Goal: Task Accomplishment & Management: Complete application form

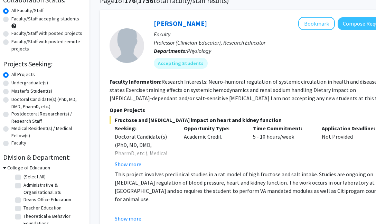
scroll to position [60, 9]
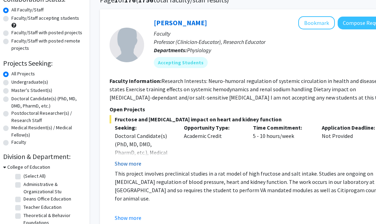
click at [135, 162] on button "Show more" at bounding box center [128, 163] width 27 height 8
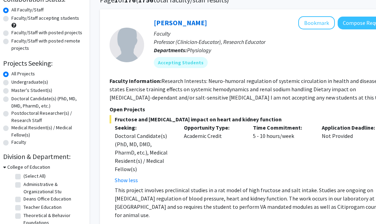
click at [36, 89] on label "Master's Student(s)" at bounding box center [31, 90] width 41 height 7
click at [16, 89] on input "Master's Student(s)" at bounding box center [13, 89] width 4 height 4
radio input "true"
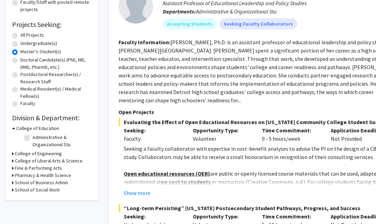
scroll to position [117, 0]
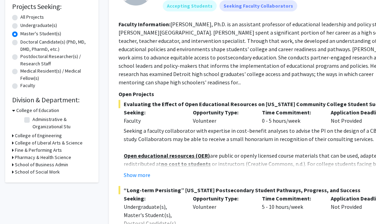
click at [30, 159] on h3 "Pharmacy & Health Science" at bounding box center [43, 157] width 56 height 7
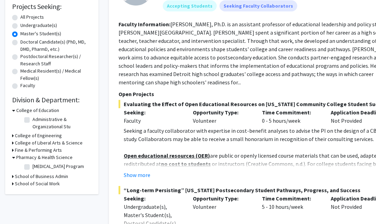
click at [30, 159] on h3 "Pharmacy & Health Science" at bounding box center [44, 157] width 56 height 7
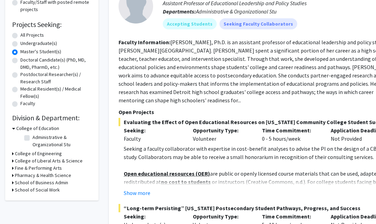
scroll to position [94, 0]
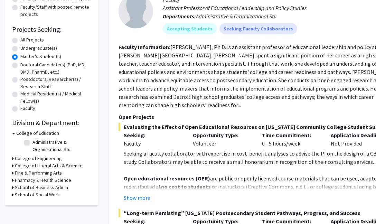
click at [20, 41] on label "All Projects" at bounding box center [31, 39] width 23 height 7
click at [20, 41] on input "All Projects" at bounding box center [22, 38] width 4 height 4
radio input "true"
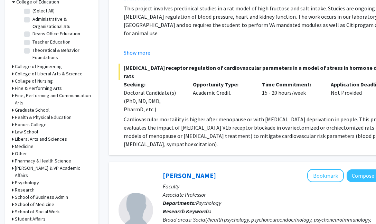
scroll to position [228, 0]
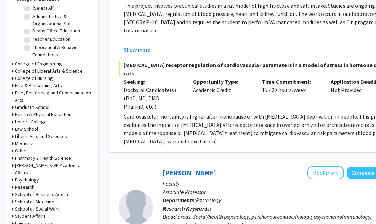
click at [30, 109] on h3 "Graduate School" at bounding box center [32, 107] width 35 height 7
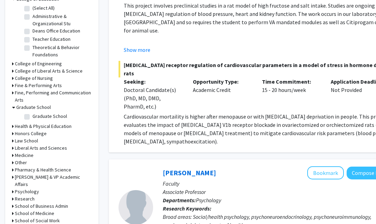
click at [30, 109] on h3 "Graduate School" at bounding box center [33, 107] width 35 height 7
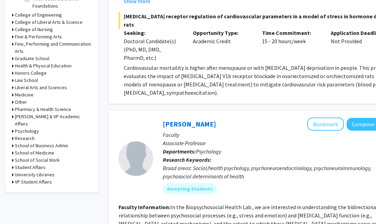
scroll to position [278, 0]
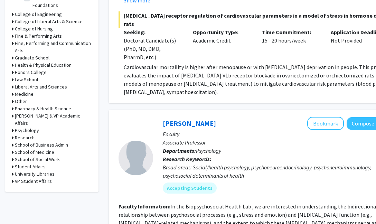
click at [33, 149] on h3 "School of Medicine" at bounding box center [34, 152] width 39 height 7
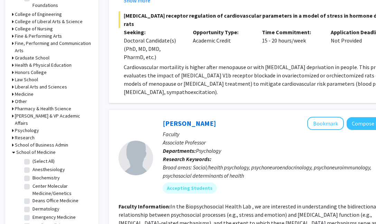
click at [41, 158] on label "(Select All)" at bounding box center [43, 161] width 22 height 7
click at [37, 158] on input "(Select All)" at bounding box center [34, 160] width 4 height 4
checkbox input "true"
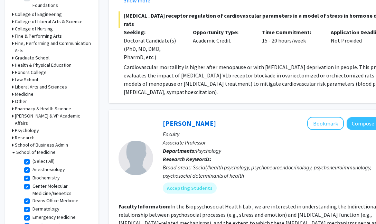
checkbox input "true"
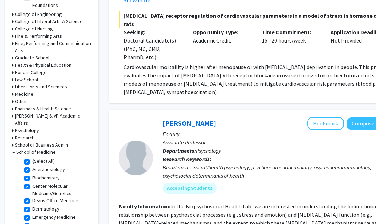
checkbox input "true"
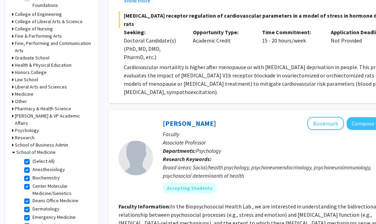
checkbox input "true"
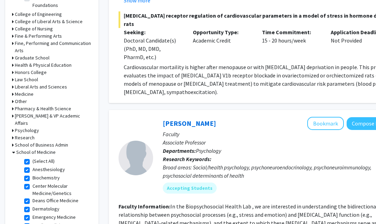
checkbox input "true"
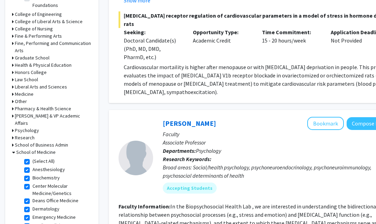
checkbox input "true"
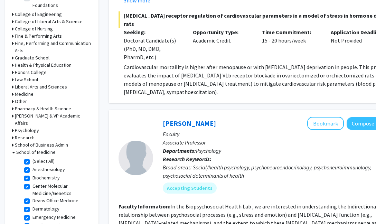
checkbox input "true"
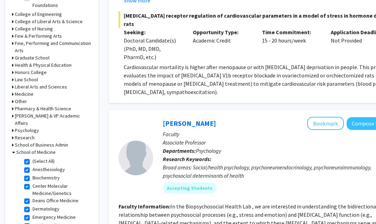
checkbox input "true"
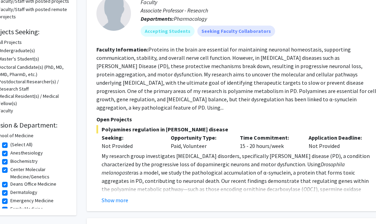
scroll to position [92, 23]
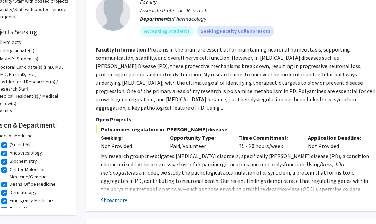
click at [121, 196] on button "Show more" at bounding box center [114, 200] width 27 height 8
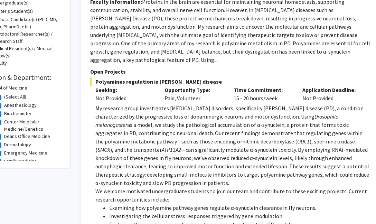
scroll to position [50, 28]
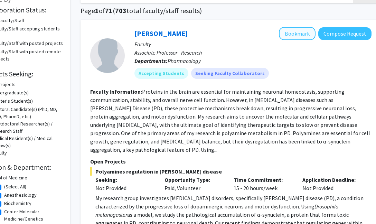
click at [298, 40] on button "Bookmark" at bounding box center [297, 33] width 37 height 13
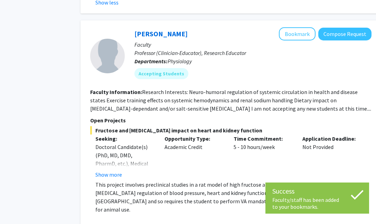
scroll to position [382, 28]
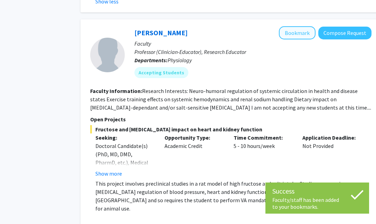
click at [297, 29] on button "Bookmark" at bounding box center [297, 32] width 37 height 13
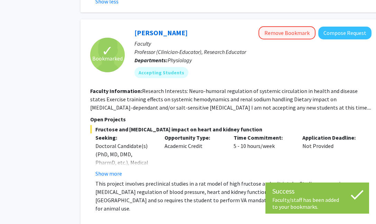
click at [287, 28] on button "Remove Bookmark" at bounding box center [286, 32] width 57 height 13
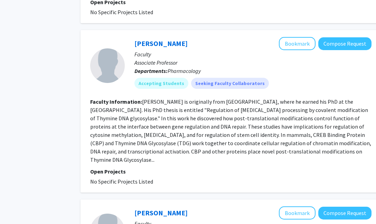
scroll to position [1089, 28]
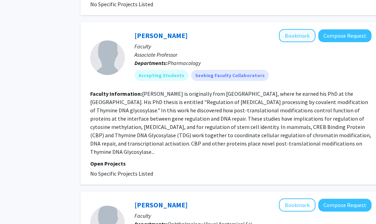
click at [295, 29] on button "Bookmark" at bounding box center [297, 35] width 37 height 13
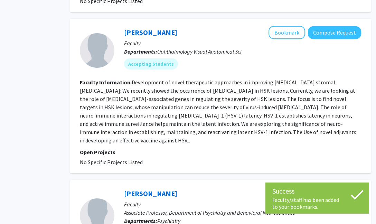
scroll to position [1262, 39]
click at [298, 26] on button "Bookmark" at bounding box center [286, 32] width 37 height 13
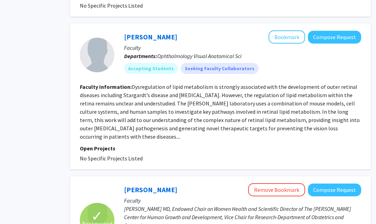
scroll to position [1538, 39]
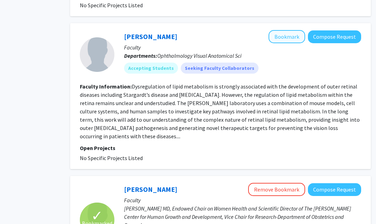
click at [287, 30] on button "Bookmark" at bounding box center [286, 36] width 37 height 13
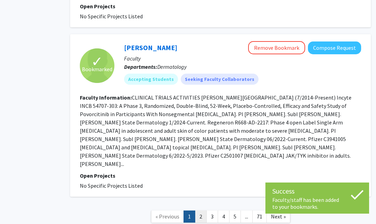
click at [201, 210] on link "2" at bounding box center [201, 216] width 12 height 12
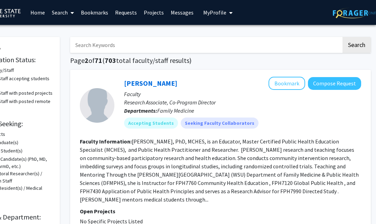
scroll to position [0, 39]
click at [181, 15] on link "Messages" at bounding box center [182, 12] width 30 height 24
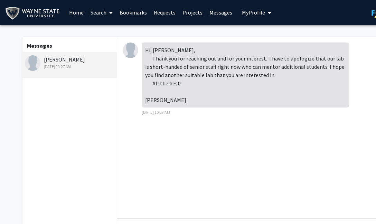
click at [81, 16] on link "Home" at bounding box center [76, 12] width 21 height 24
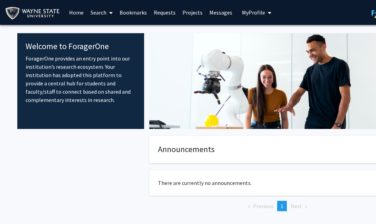
click at [134, 14] on link "Bookmarks" at bounding box center [133, 12] width 34 height 24
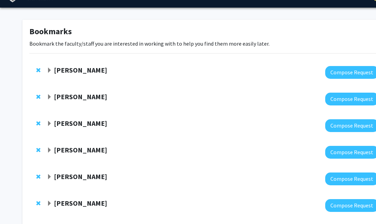
scroll to position [20, 0]
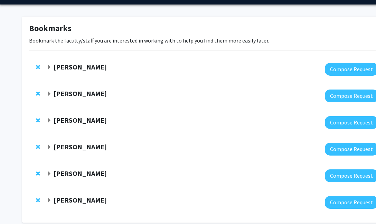
click at [48, 66] on span "Expand Gil Mor Bookmark" at bounding box center [49, 68] width 6 height 6
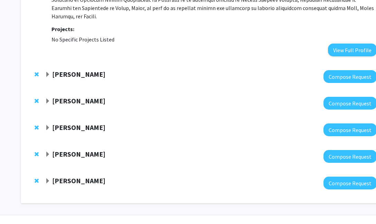
scroll to position [321, 2]
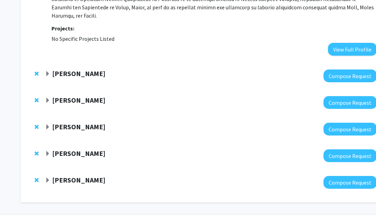
click at [47, 71] on span "Expand Geoffrey Potts Bookmark" at bounding box center [48, 74] width 6 height 6
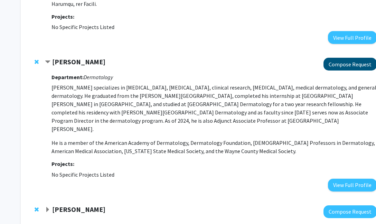
click at [334, 58] on button "Compose Request" at bounding box center [349, 64] width 53 height 13
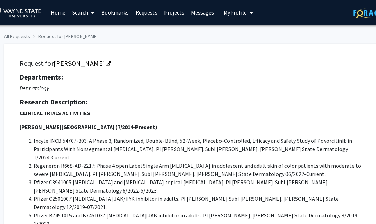
scroll to position [0, 18]
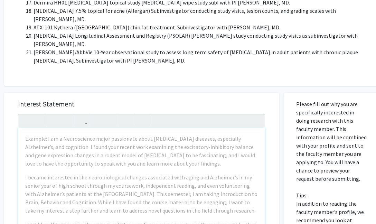
scroll to position [535, 19]
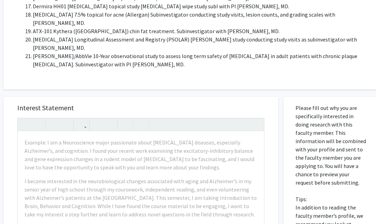
drag, startPoint x: 295, startPoint y: 58, endPoint x: 322, endPoint y: 136, distance: 83.0
copy p "Please fill out why you are specifically interested in doing research with this…"
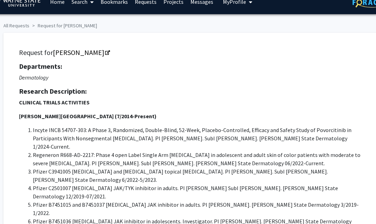
scroll to position [0, 19]
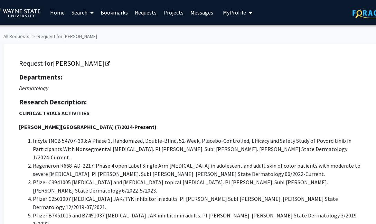
click at [247, 79] on h5 "Departments:" at bounding box center [191, 77] width 344 height 8
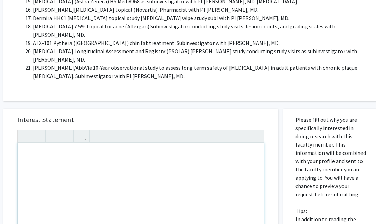
scroll to position [521, 19]
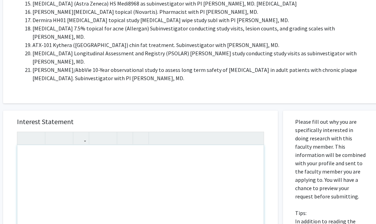
click at [92, 145] on div "Note to users with screen readers: Please press Alt+0 or Option+0 to deactivate…" at bounding box center [140, 224] width 246 height 158
paste div "Note to users with screen readers: Please press Alt+0 or Option+0 to deactivate…"
type textarea "<p>I am specifically interested in doing research with you because of my passio…"
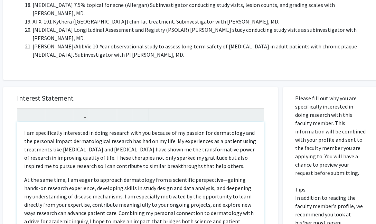
scroll to position [546, 19]
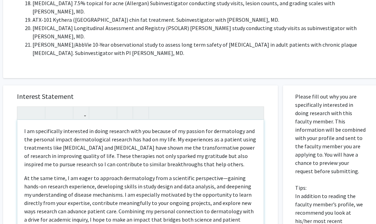
click at [24, 127] on p "I am specifically interested in doing research with you because of my passion f…" at bounding box center [140, 147] width 232 height 41
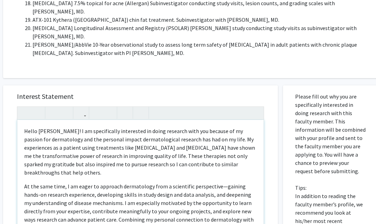
click at [83, 127] on p "Hello Dr. Potts! I am specifically interested in doing research with you becaus…" at bounding box center [140, 152] width 232 height 50
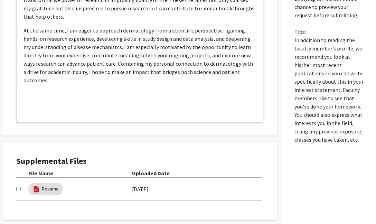
scroll to position [703, 20]
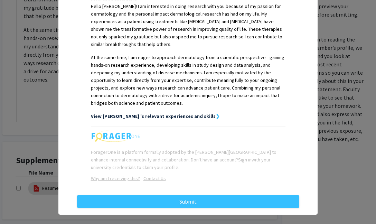
scroll to position [186, 0]
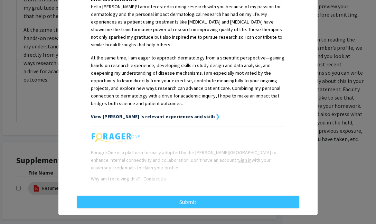
click at [140, 113] on strong "View Snehal 's relevant experiences and skills" at bounding box center [153, 116] width 125 height 6
click at [216, 113] on strong "❯" at bounding box center [218, 116] width 4 height 6
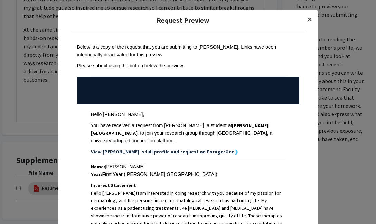
scroll to position [0, 0]
click at [308, 19] on span "×" at bounding box center [309, 19] width 4 height 11
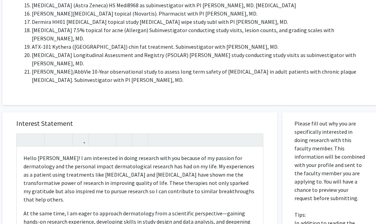
scroll to position [520, 20]
click at [59, 154] on p "Hello Dr. Potts! I am interested in doing research with you because of my passi…" at bounding box center [139, 179] width 232 height 50
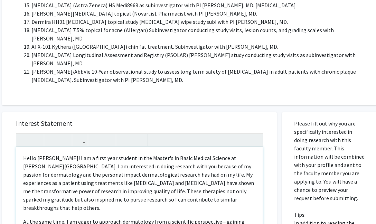
type textarea "<p>Hello Dr. Potts! I am a first year student in the Master's in Basic Medical …"
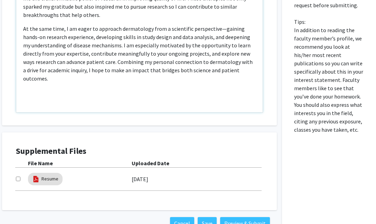
scroll to position [712, 20]
click at [226, 217] on button "Preview & Submit" at bounding box center [245, 223] width 50 height 12
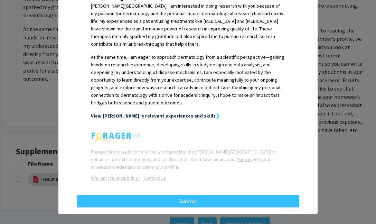
scroll to position [194, 0]
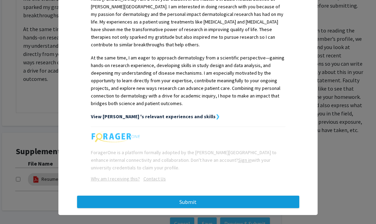
click at [242, 196] on button "Submit" at bounding box center [188, 202] width 222 height 12
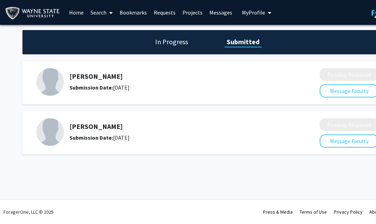
click at [173, 49] on div "In Progress Submitted" at bounding box center [207, 42] width 370 height 24
click at [170, 43] on h1 "In Progress" at bounding box center [171, 42] width 37 height 10
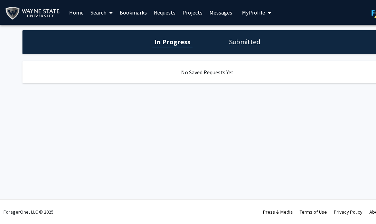
click at [226, 43] on div "In Progress Submitted" at bounding box center [207, 42] width 370 height 24
click at [235, 44] on h1 "Submitted" at bounding box center [244, 42] width 35 height 10
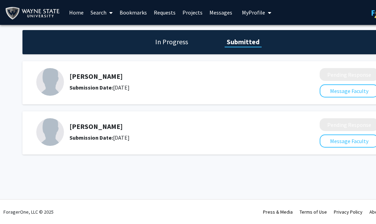
click at [189, 13] on link "Projects" at bounding box center [192, 12] width 27 height 24
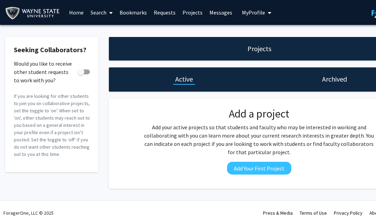
click at [142, 11] on link "Bookmarks" at bounding box center [133, 12] width 34 height 24
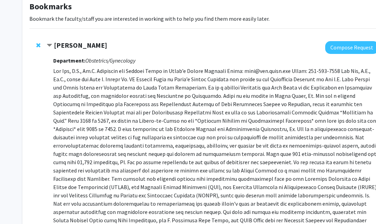
scroll to position [45, 0]
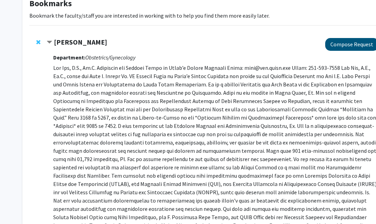
click at [340, 48] on button "Compose Request" at bounding box center [351, 44] width 53 height 13
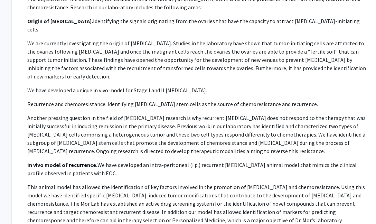
scroll to position [344, 11]
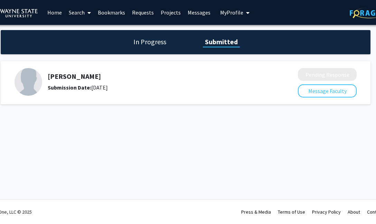
scroll to position [0, 22]
click at [237, 88] on div "Submission Date: [DATE]" at bounding box center [154, 87] width 213 height 8
click at [167, 88] on div "Submission Date: [DATE]" at bounding box center [154, 87] width 213 height 8
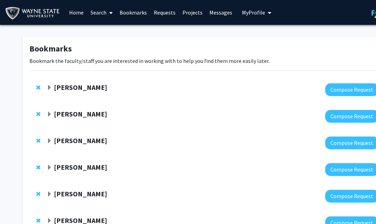
click at [65, 115] on strong "[PERSON_NAME]" at bounding box center [80, 113] width 53 height 9
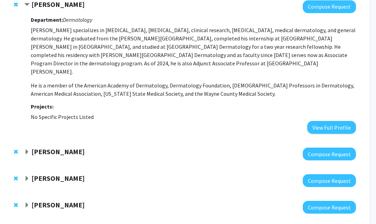
scroll to position [110, 22]
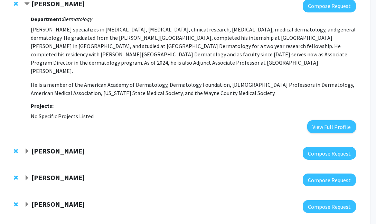
click at [28, 149] on span "Expand Wei-Ling Tsou Bookmark" at bounding box center [27, 152] width 6 height 6
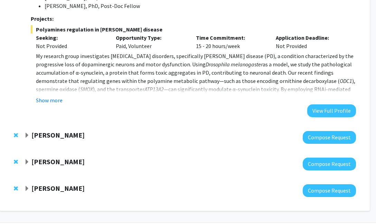
scroll to position [541, 22]
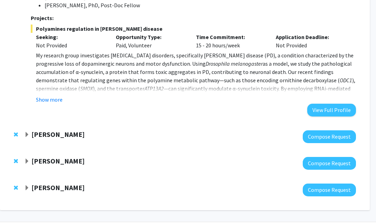
click at [25, 185] on span "Expand Michael Landowski Bookmark" at bounding box center [27, 188] width 6 height 6
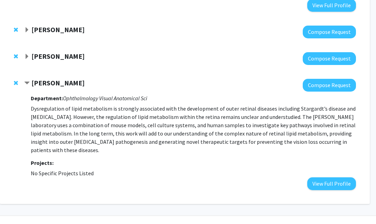
scroll to position [645, 22]
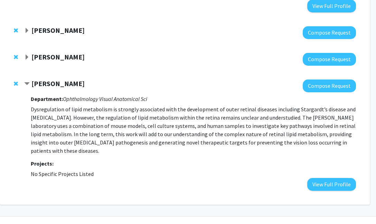
click at [26, 55] on span "Expand Susmit Suvas Bookmark" at bounding box center [27, 58] width 6 height 6
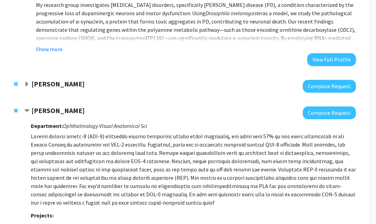
scroll to position [590, 23]
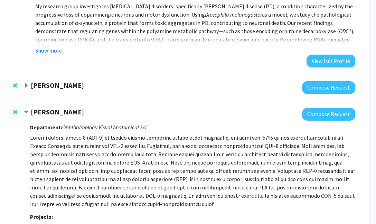
click at [27, 83] on span "Expand Ryan Mohan Bookmark" at bounding box center [26, 86] width 6 height 6
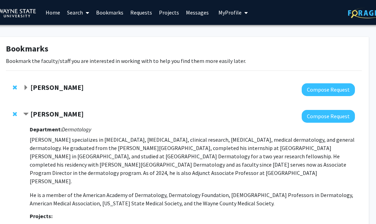
scroll to position [0, 23]
click at [25, 90] on span "Expand Gil Mor Bookmark" at bounding box center [26, 88] width 6 height 6
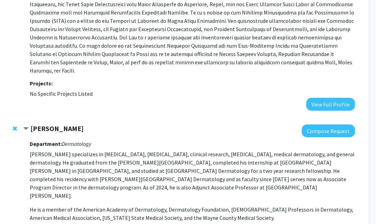
scroll to position [266, 23]
click at [49, 124] on strong "[PERSON_NAME]" at bounding box center [56, 128] width 53 height 9
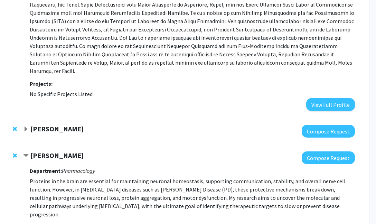
click at [49, 124] on strong "[PERSON_NAME]" at bounding box center [56, 128] width 53 height 9
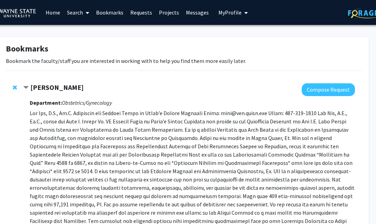
scroll to position [0, 23]
click at [77, 13] on link "Search" at bounding box center [78, 12] width 29 height 24
click at [88, 29] on span "Faculty/Staff" at bounding box center [89, 32] width 51 height 14
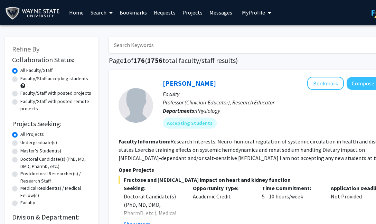
click at [147, 50] on input "Search Keywords" at bounding box center [244, 45] width 271 height 16
type input "[PERSON_NAME]"
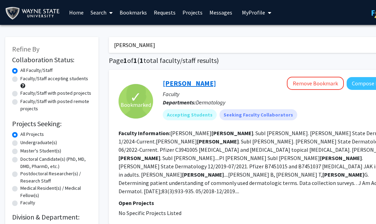
click at [192, 84] on link "[PERSON_NAME]" at bounding box center [189, 83] width 53 height 9
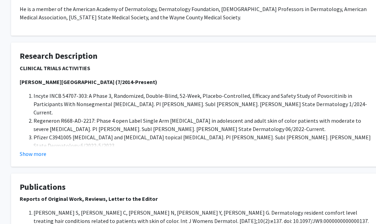
scroll to position [199, 11]
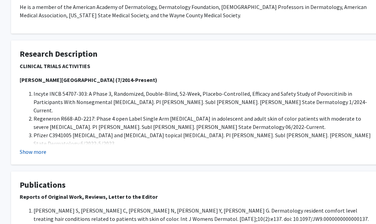
click at [34, 151] on button "Show more" at bounding box center [33, 151] width 27 height 8
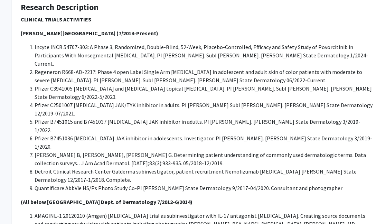
scroll to position [247, 10]
